Goal: Task Accomplishment & Management: Manage account settings

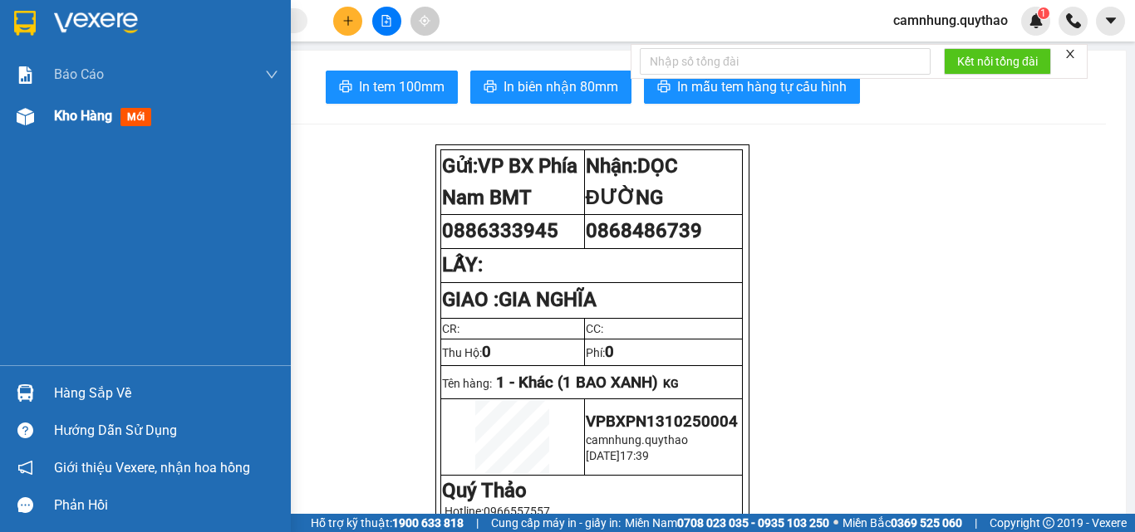
click at [89, 112] on span "Kho hàng" at bounding box center [83, 116] width 58 height 16
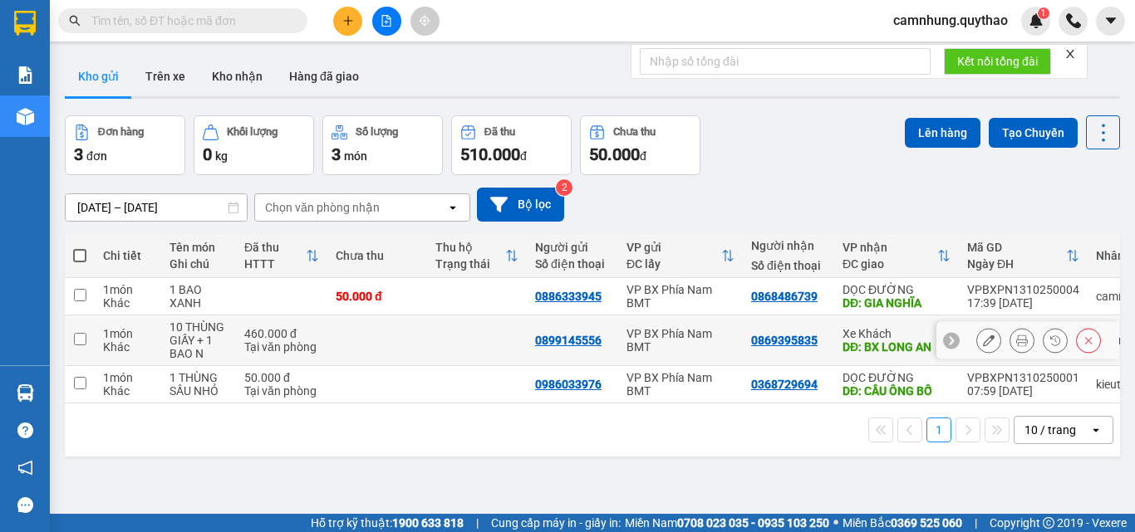
click at [205, 344] on div "10 THÙNG GIẤY + 1 BAO N" at bounding box center [198, 341] width 58 height 40
checkbox input "true"
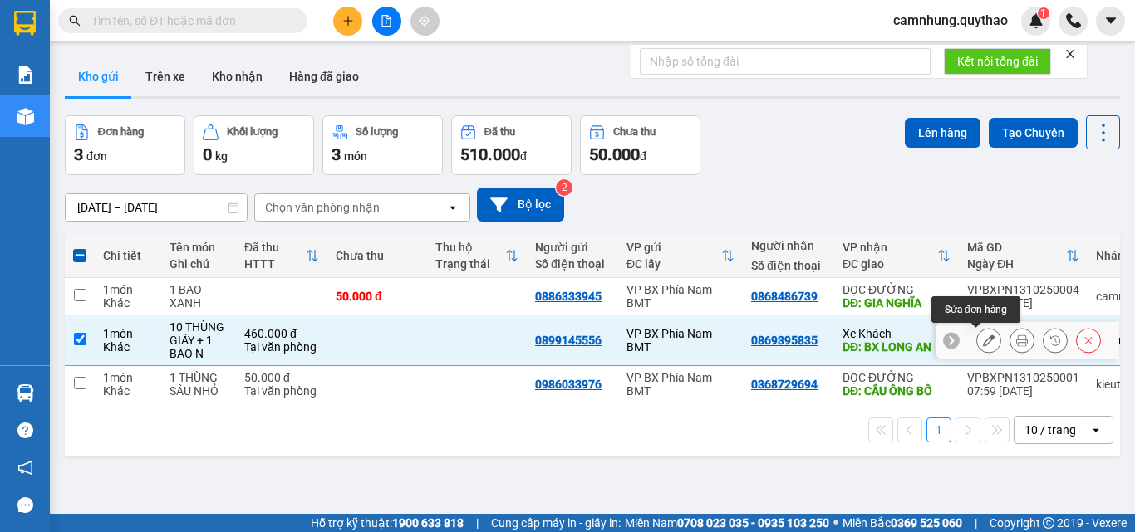
click at [983, 341] on icon at bounding box center [989, 341] width 12 height 12
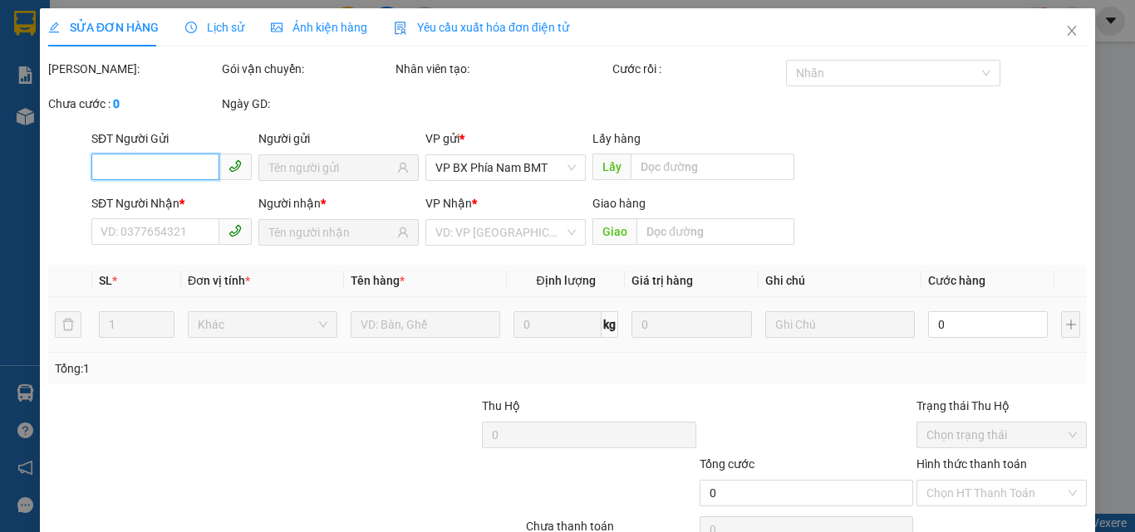
type input "0899145556"
type input "0869395835"
type input "BX LONG AN"
type input "460.000"
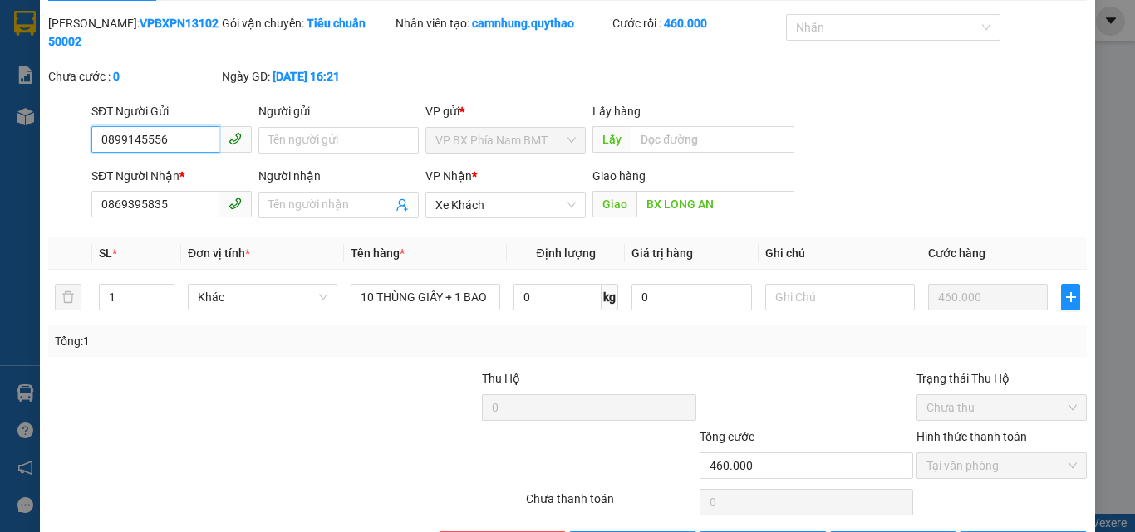
scroll to position [86, 0]
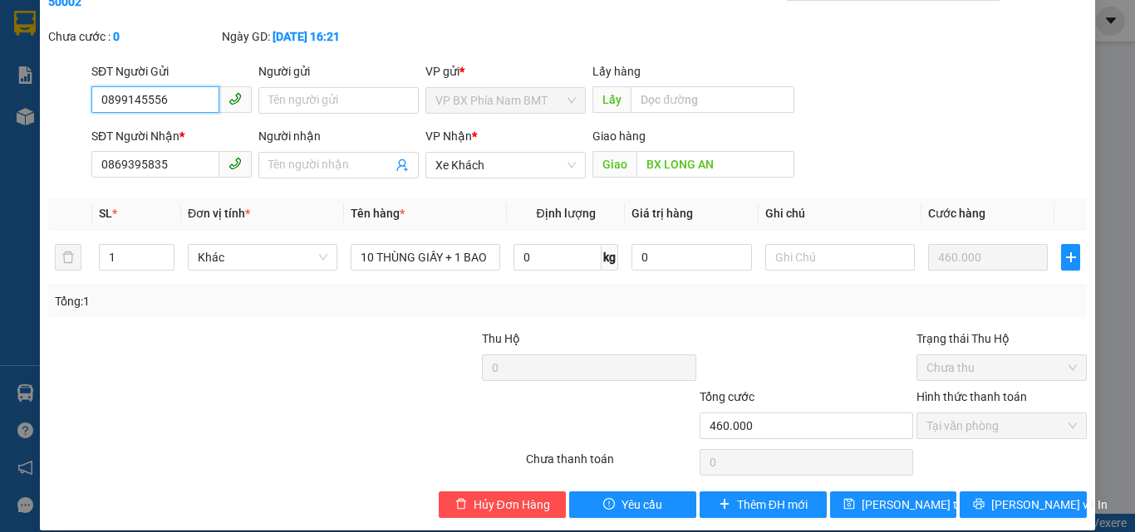
drag, startPoint x: 177, startPoint y: 82, endPoint x: 50, endPoint y: 87, distance: 127.2
click at [50, 87] on div "SĐT Người Gửi 0899145556 0899145556 Người gửi Tên người gửi VP gửi * VP BX Phía…" at bounding box center [568, 91] width 1042 height 58
drag, startPoint x: 93, startPoint y: 147, endPoint x: 208, endPoint y: 167, distance: 116.4
click at [208, 167] on div "Total Paid Fee 460.000 Total UnPaid Fee 0 Cash Collection Total Fee Mã ĐH: VPBX…" at bounding box center [567, 246] width 1038 height 544
click at [483, 496] on span "Hủy Đơn Hàng" at bounding box center [512, 505] width 76 height 18
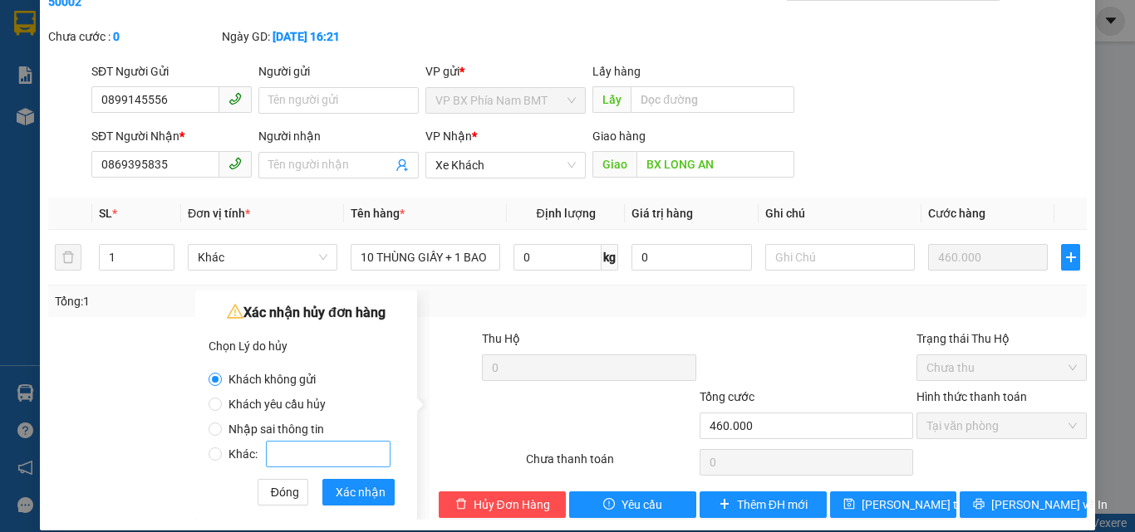
drag, startPoint x: 289, startPoint y: 424, endPoint x: 384, endPoint y: 464, distance: 103.1
click at [289, 425] on span "Nhập sai thông tin" at bounding box center [276, 429] width 109 height 13
click at [222, 425] on input "Nhập sai thông tin" at bounding box center [215, 429] width 13 height 13
radio input "true"
radio input "false"
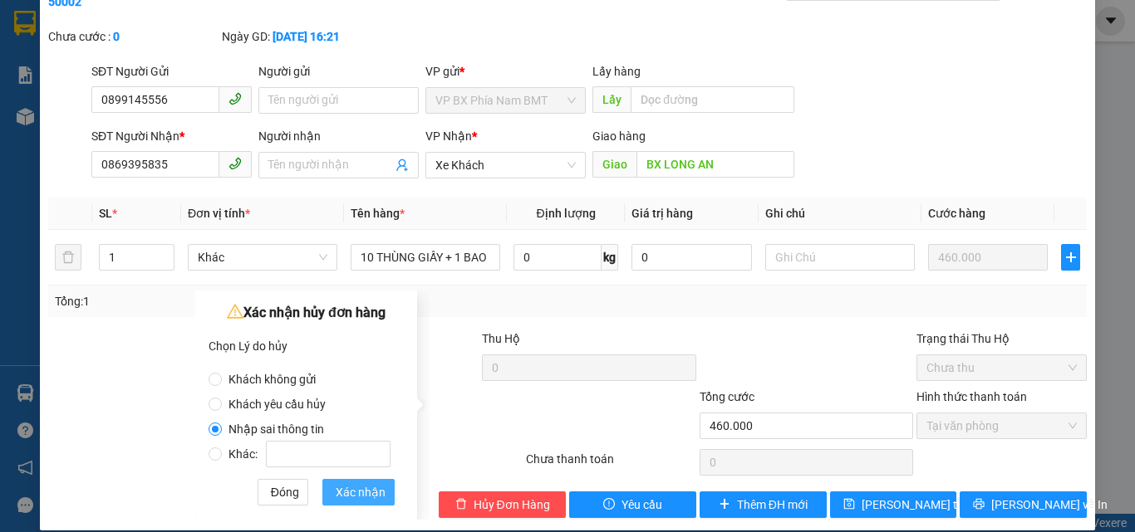
click at [366, 498] on span "Xác nhận" at bounding box center [361, 492] width 50 height 18
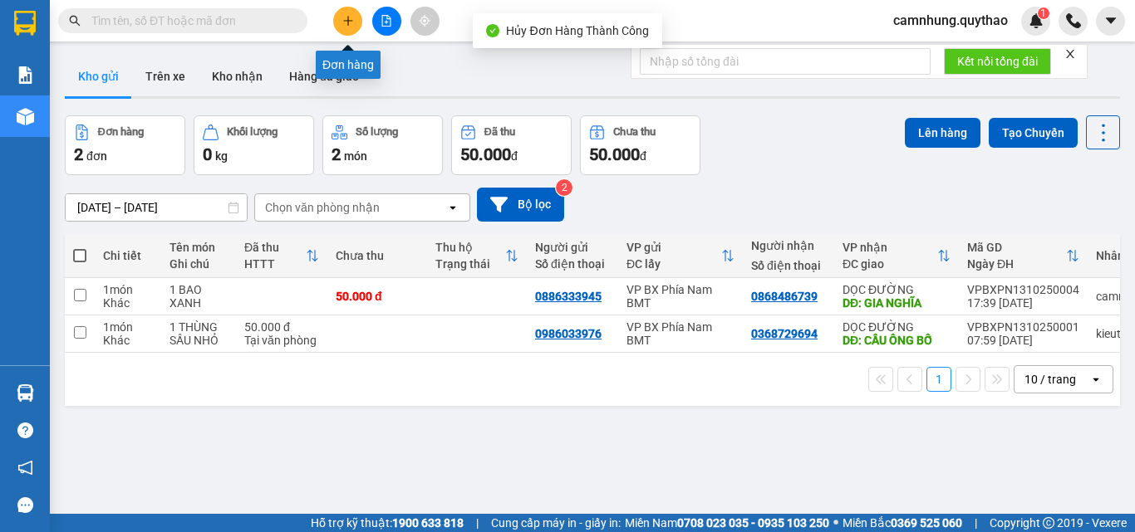
click at [349, 20] on icon "plus" at bounding box center [348, 21] width 12 height 12
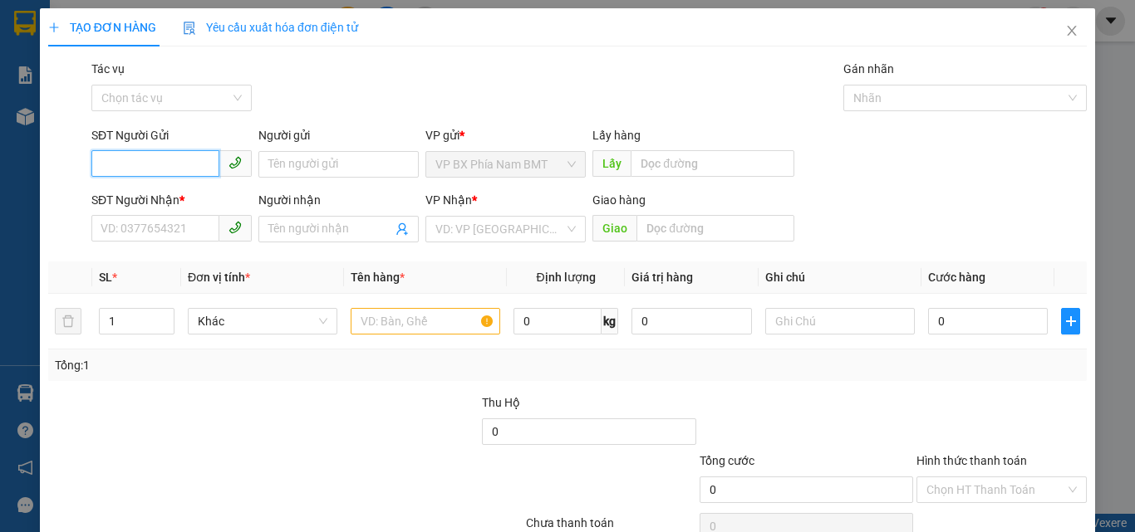
click at [155, 160] on input "SĐT Người Gửi" at bounding box center [155, 163] width 128 height 27
paste input "0899145556"
type input "0899145556"
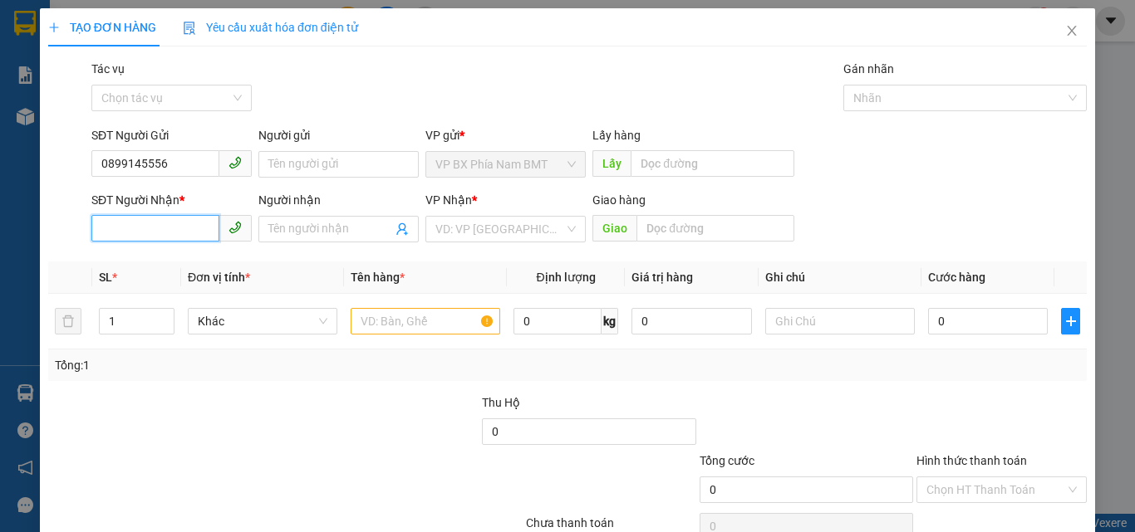
click at [130, 222] on input "SĐT Người Nhận *" at bounding box center [155, 228] width 128 height 27
paste input "0869395835"
type input "0869395835"
click at [473, 228] on input "search" at bounding box center [499, 229] width 129 height 25
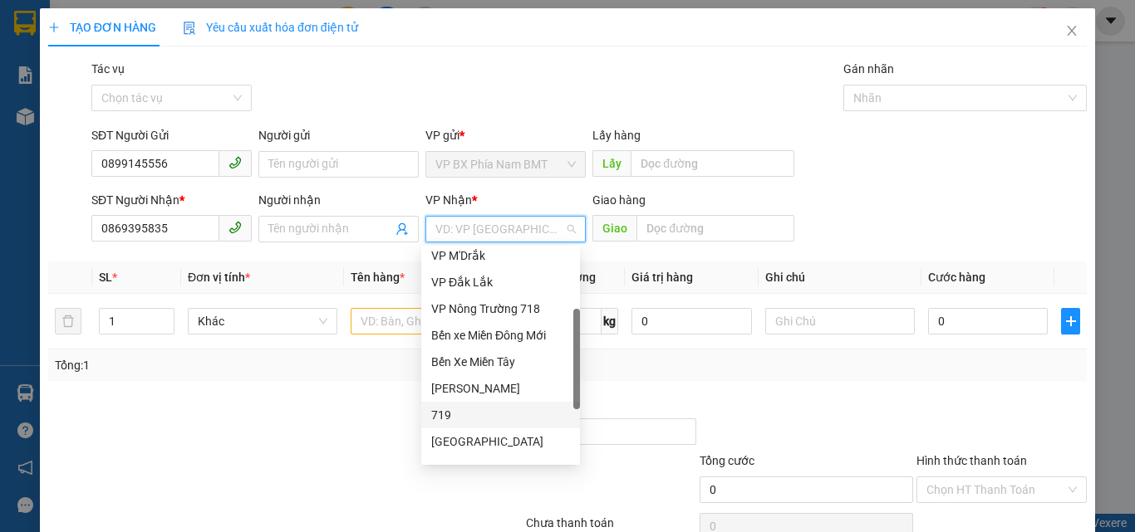
scroll to position [249, 0]
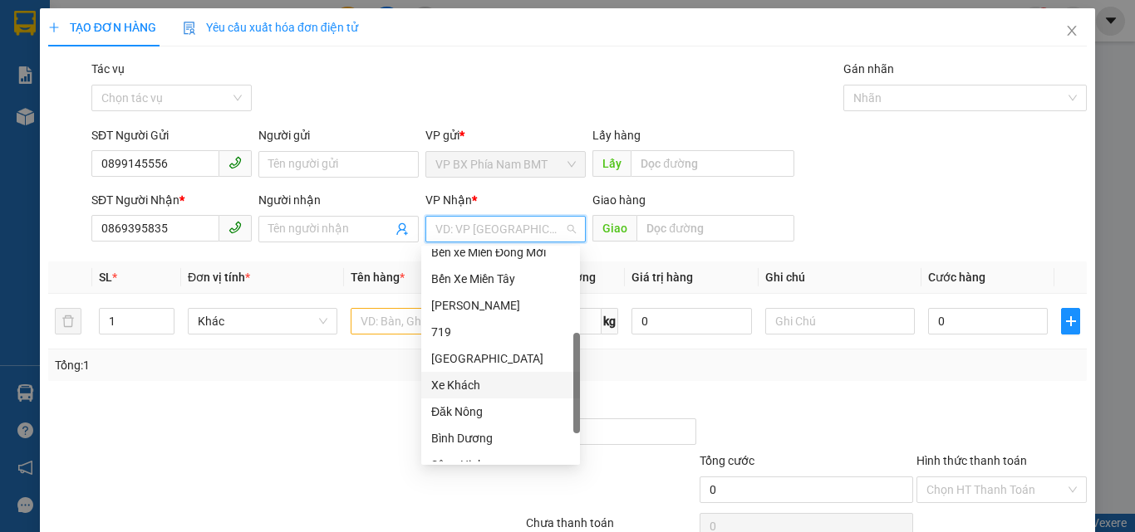
click at [477, 384] on div "Xe Khách" at bounding box center [500, 385] width 139 height 18
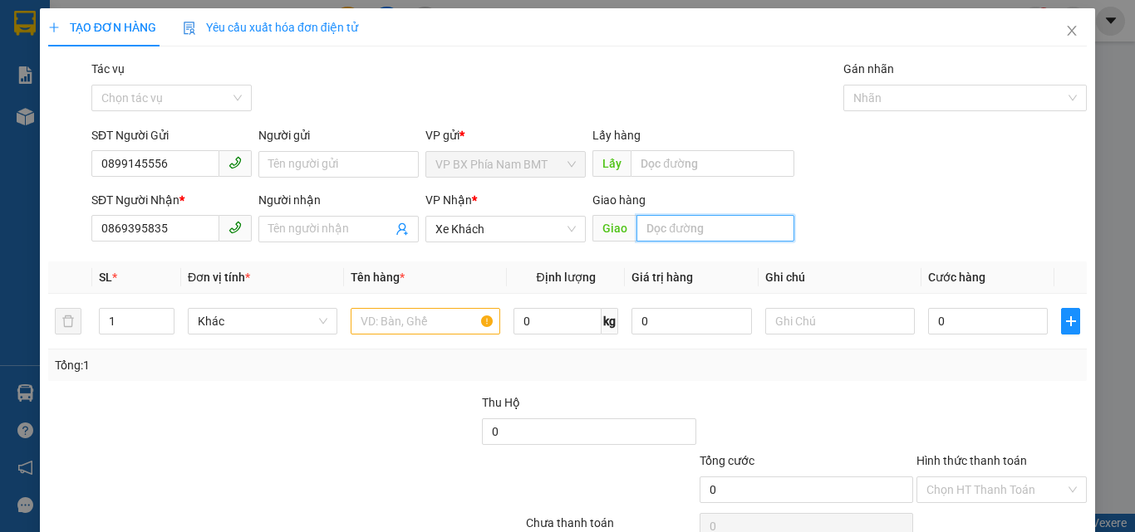
click at [658, 219] on input "text" at bounding box center [715, 228] width 158 height 27
type input "8"
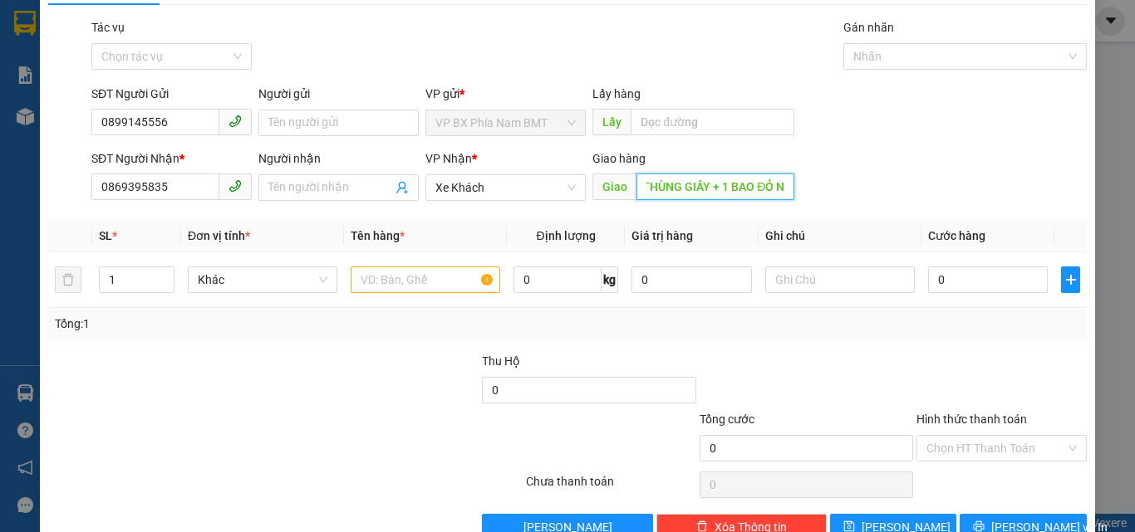
scroll to position [82, 0]
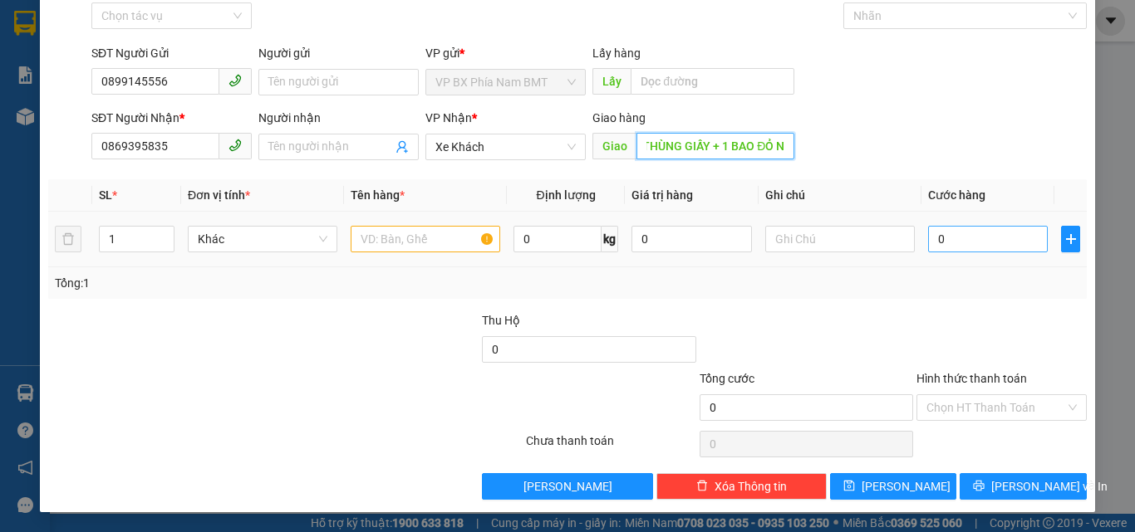
type input "12 THÙNG GIẤY + 1 BAO ĐỎ N"
click at [957, 237] on input "0" at bounding box center [988, 239] width 120 height 27
type input "8"
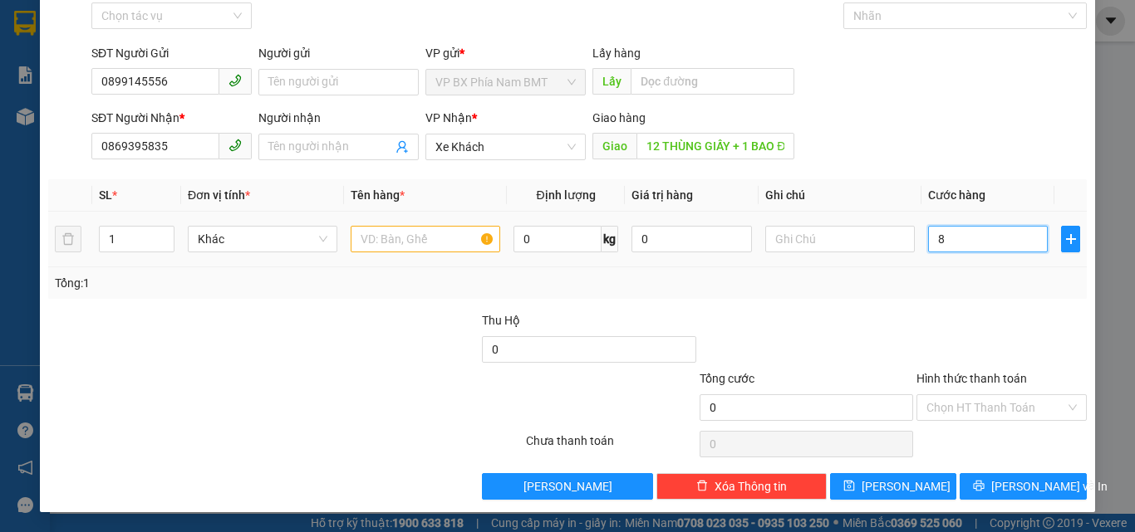
type input "8"
type input "0"
click at [397, 231] on input "text" at bounding box center [426, 239] width 150 height 27
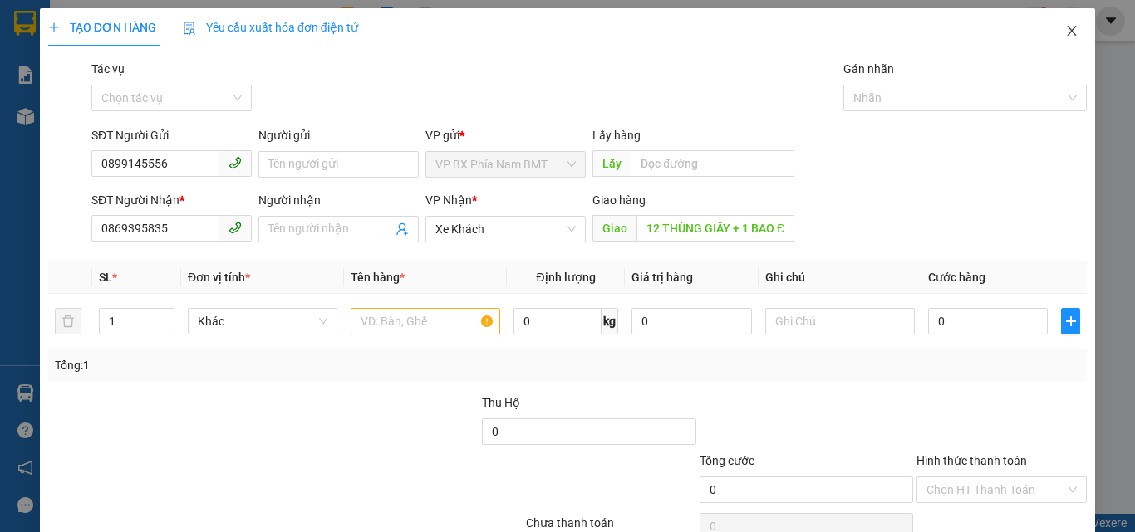
click at [1068, 32] on span "Close" at bounding box center [1071, 31] width 47 height 47
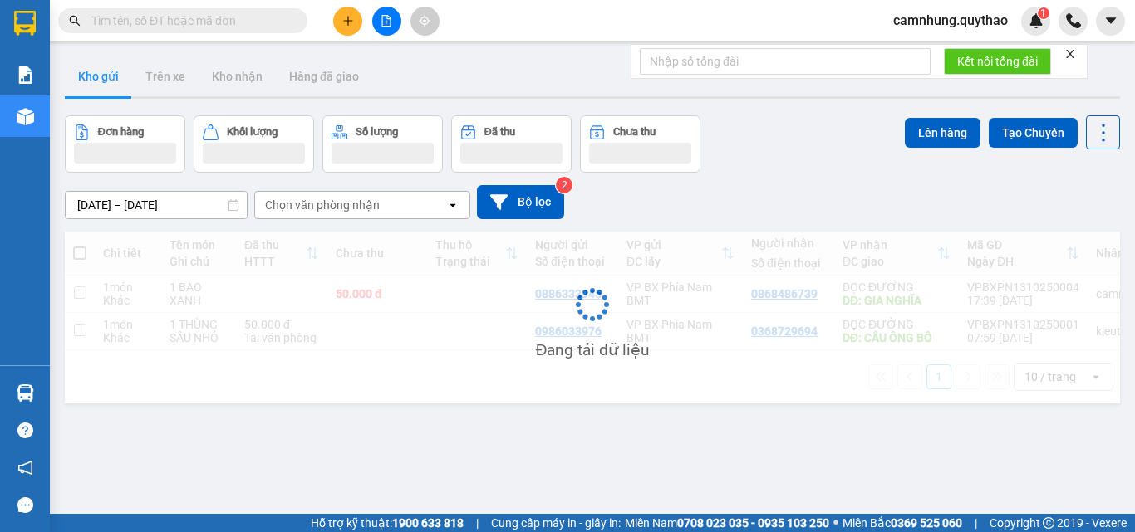
click at [211, 22] on input "text" at bounding box center [189, 21] width 196 height 18
click at [223, 20] on input "text" at bounding box center [189, 21] width 196 height 18
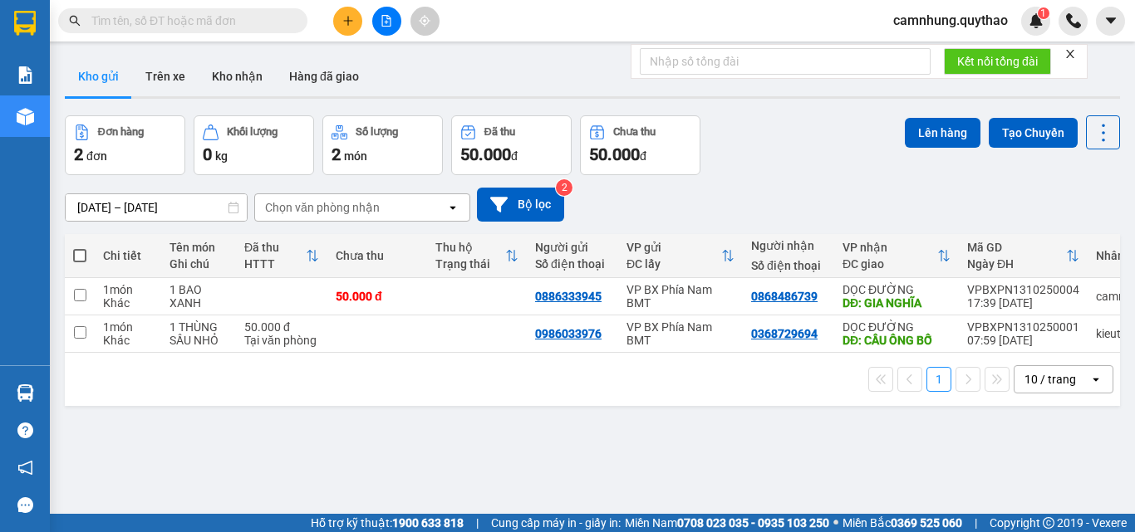
paste input "0826088185"
click at [224, 19] on input "0826088185" at bounding box center [189, 21] width 196 height 18
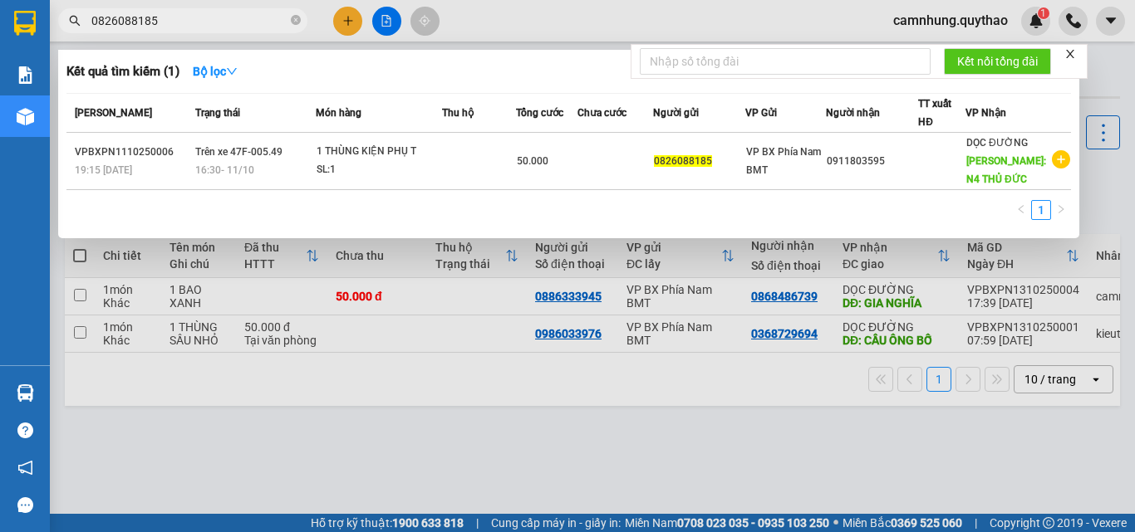
type input "0826088185"
click at [295, 24] on icon "close-circle" at bounding box center [296, 20] width 10 height 10
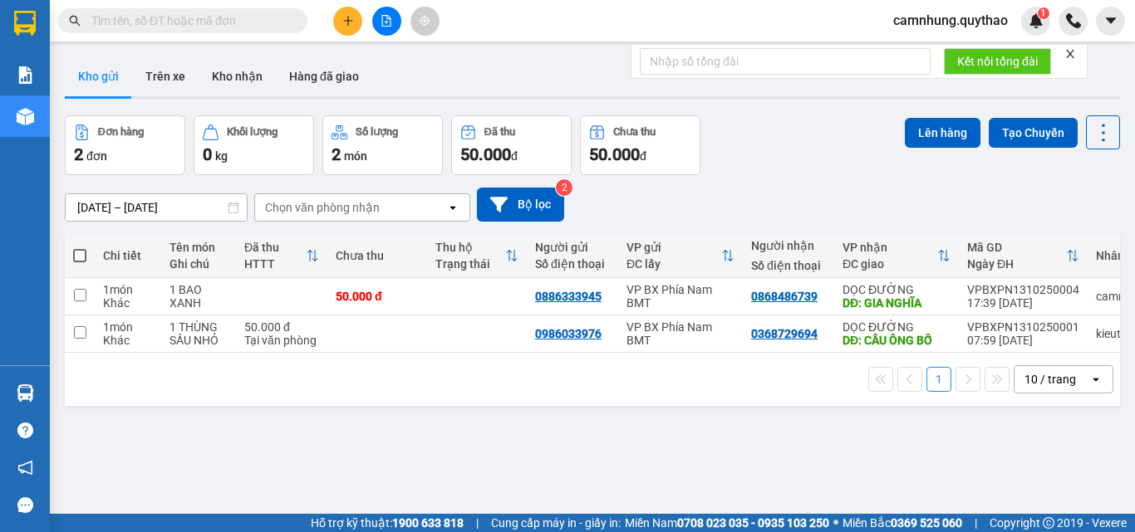
click at [385, 26] on icon "file-add" at bounding box center [386, 21] width 9 height 12
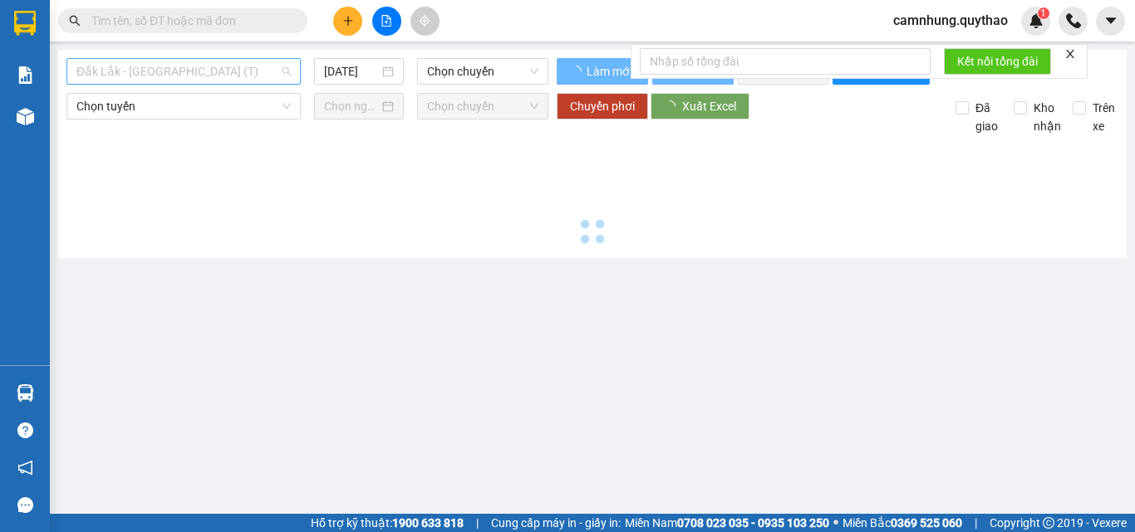
click at [162, 71] on span "Đắk Lắk - [GEOGRAPHIC_DATA] (T)" at bounding box center [183, 71] width 214 height 25
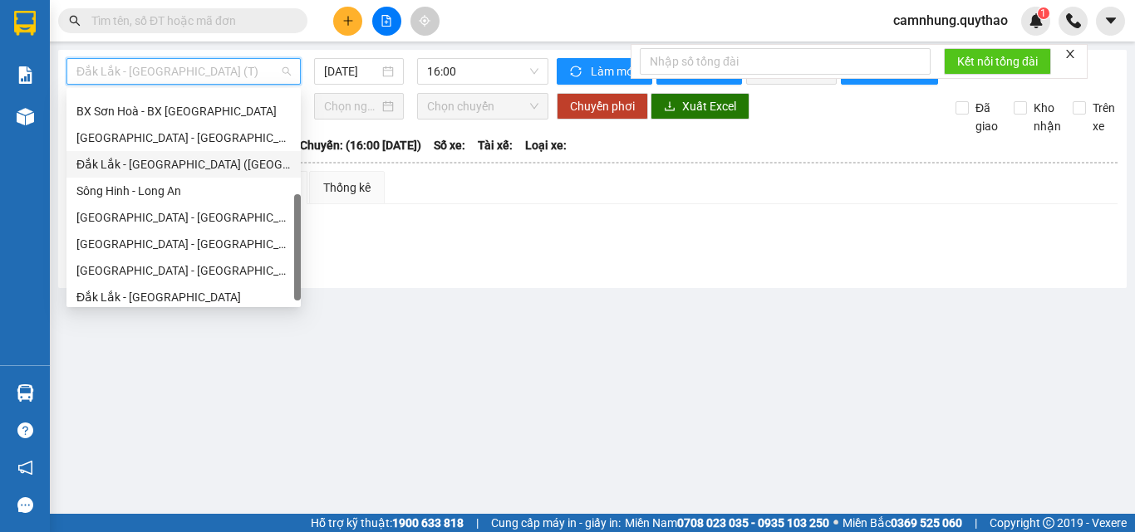
scroll to position [233, 0]
drag, startPoint x: 131, startPoint y: 263, endPoint x: 279, endPoint y: 144, distance: 190.2
click at [132, 263] on div "[GEOGRAPHIC_DATA] - [GEOGRAPHIC_DATA]" at bounding box center [183, 271] width 214 height 18
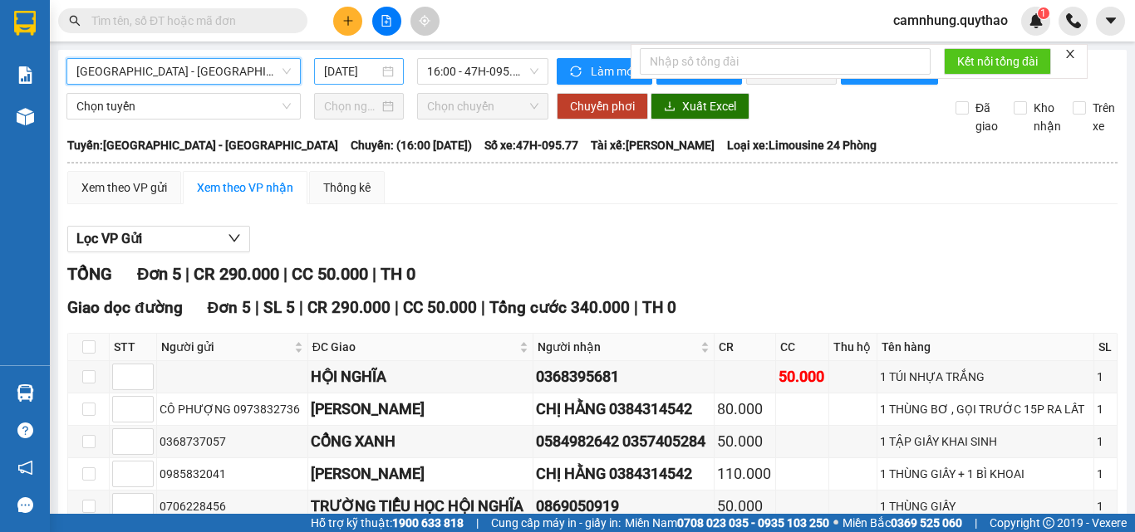
click at [346, 72] on input "[DATE]" at bounding box center [351, 71] width 55 height 18
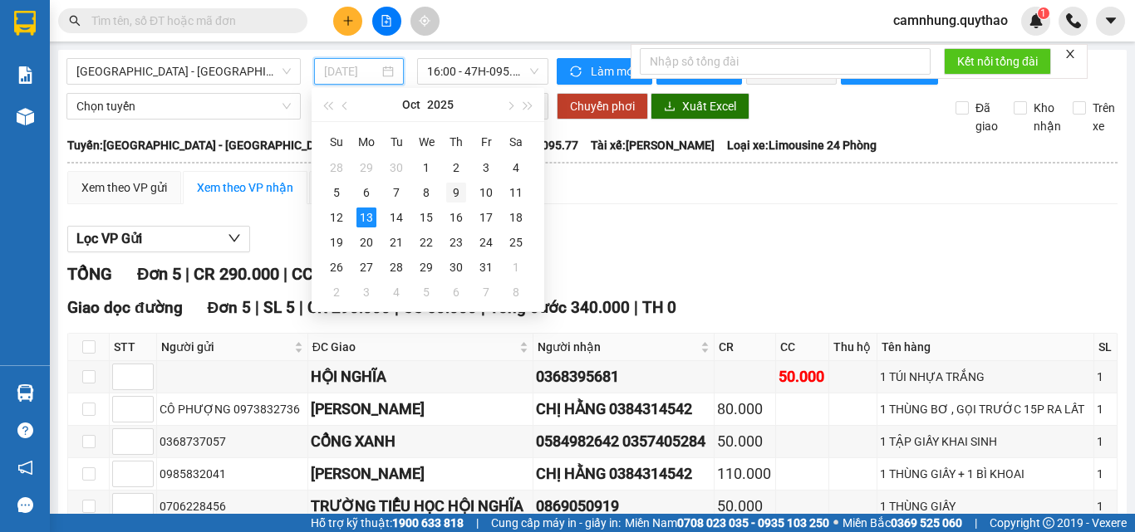
click at [456, 188] on div "9" at bounding box center [456, 193] width 20 height 20
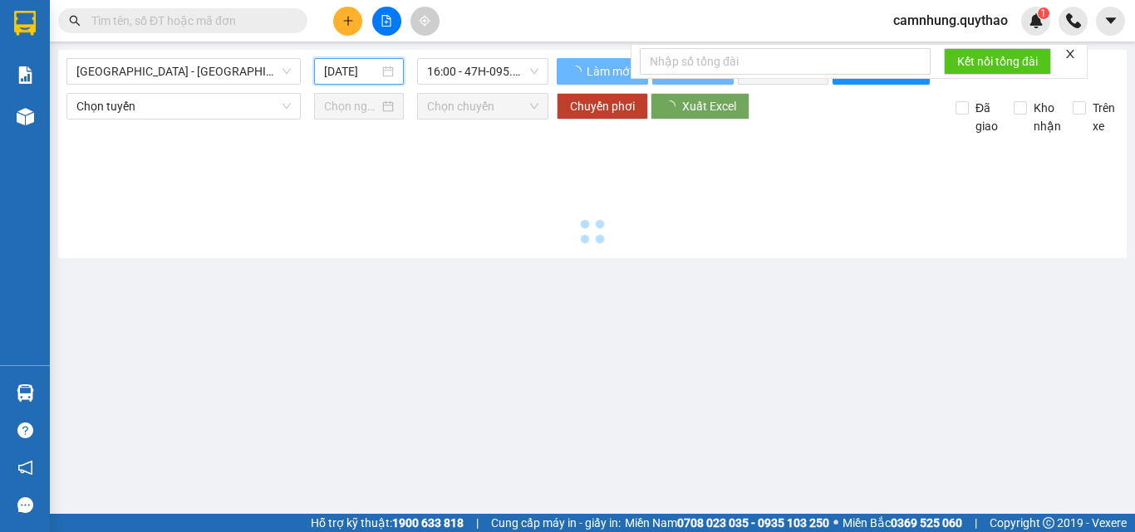
type input "[DATE]"
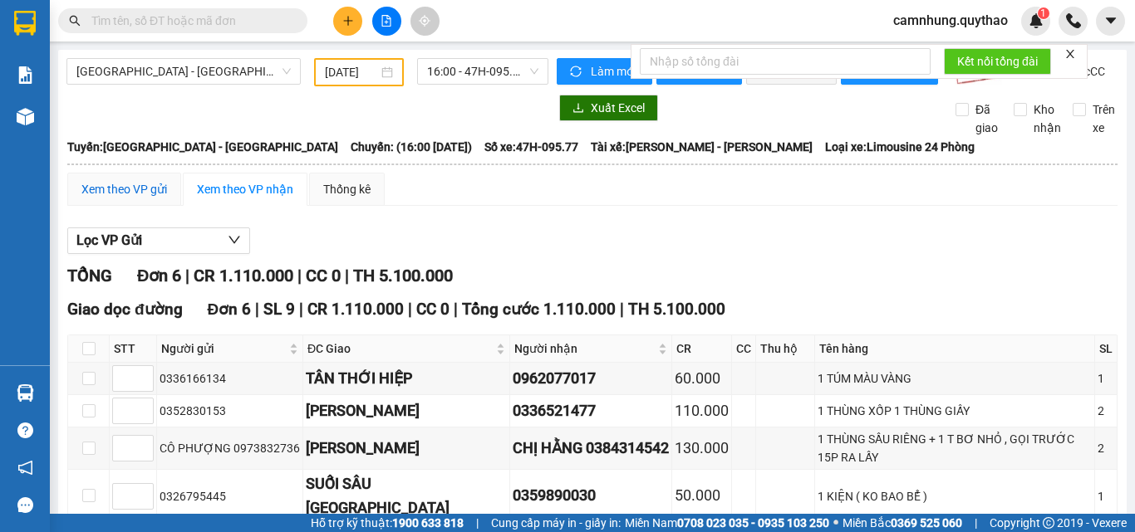
click at [129, 199] on div "Xem theo VP gửi" at bounding box center [124, 189] width 86 height 18
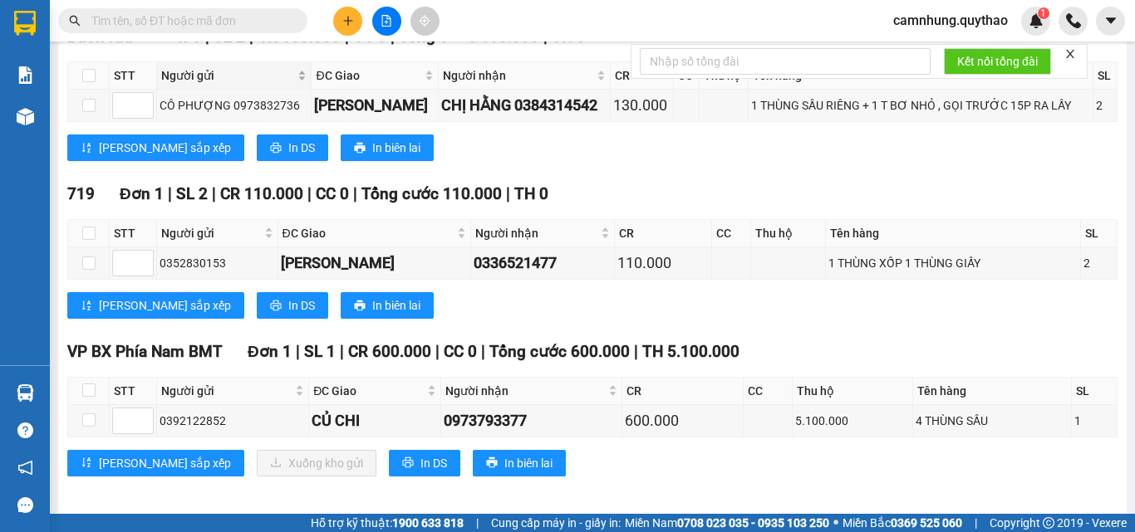
scroll to position [643, 0]
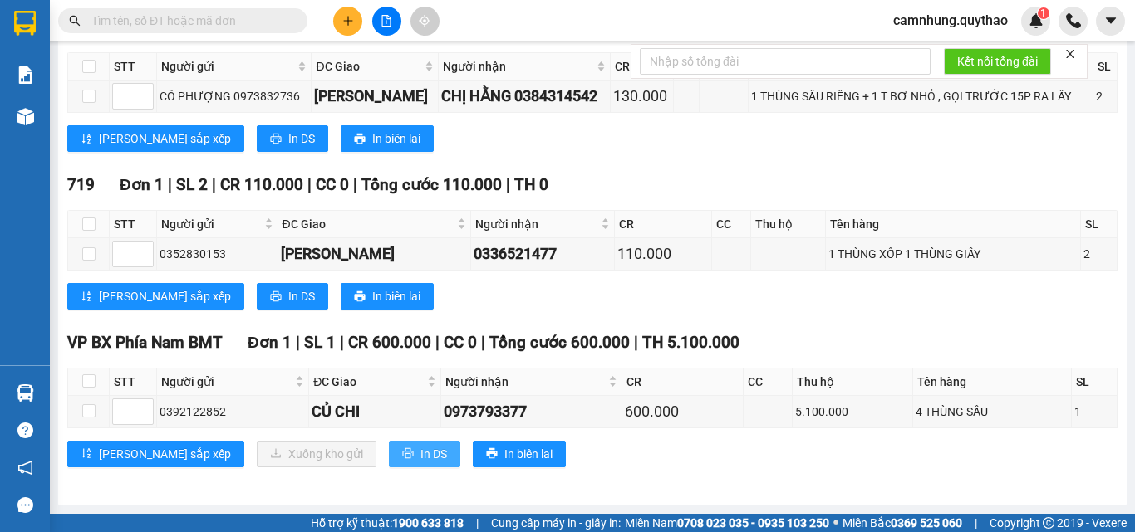
click at [402, 458] on icon "printer" at bounding box center [408, 454] width 12 height 12
